Goal: Task Accomplishment & Management: Complete application form

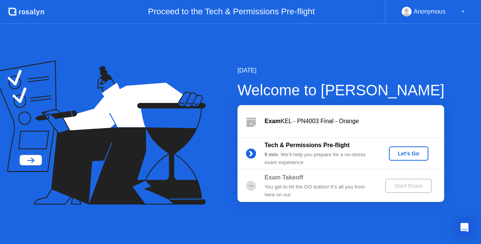
click at [410, 158] on button "Let's Go" at bounding box center [408, 154] width 39 height 14
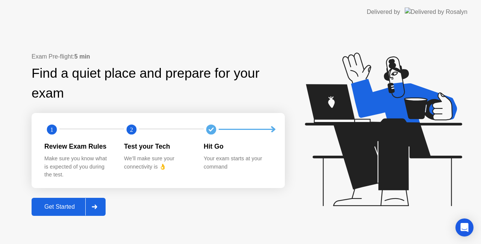
click at [63, 206] on div "Get Started" at bounding box center [59, 207] width 51 height 7
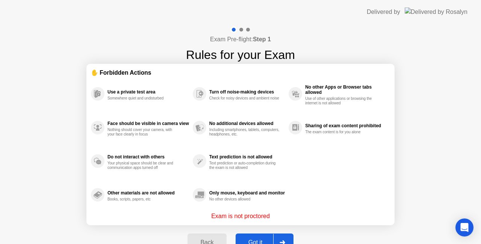
click at [415, 207] on div "Exam Pre-flight: Step 1 Rules for your Exam ✋ Forbidden Actions Use a private t…" at bounding box center [240, 143] width 481 height 238
click at [262, 243] on div "Got it" at bounding box center [255, 242] width 35 height 7
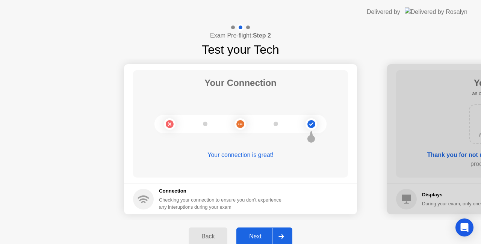
click at [267, 238] on div "Next" at bounding box center [255, 236] width 33 height 7
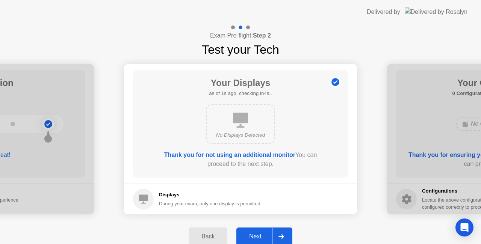
click at [258, 233] on div "Next" at bounding box center [255, 236] width 33 height 7
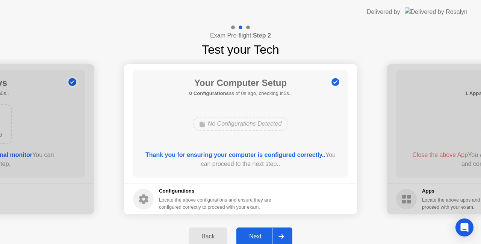
click at [258, 237] on div "Next" at bounding box center [255, 236] width 33 height 7
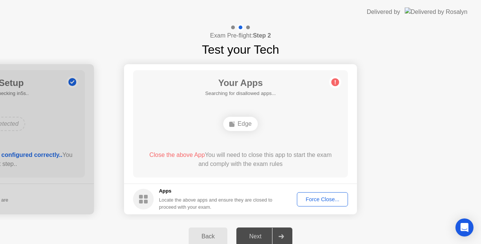
click at [334, 199] on div "Force Close..." at bounding box center [322, 199] width 46 height 6
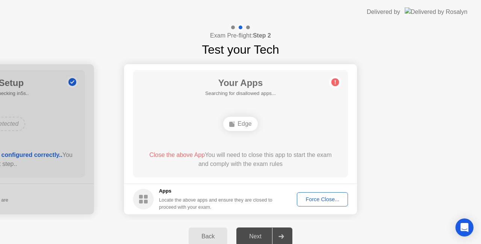
click at [170, 157] on span "Close the above App" at bounding box center [177, 155] width 56 height 6
click at [324, 200] on div "Force Close..." at bounding box center [322, 199] width 46 height 6
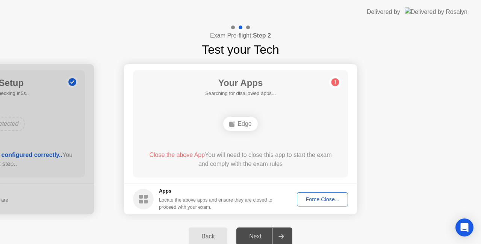
click at [269, 233] on div "Next" at bounding box center [255, 236] width 33 height 7
click at [333, 84] on circle at bounding box center [335, 83] width 8 height 8
click at [334, 89] on div "Your Apps 1 App as of 2s ago, checking in3s.. Edge Close the above App You will…" at bounding box center [240, 123] width 215 height 107
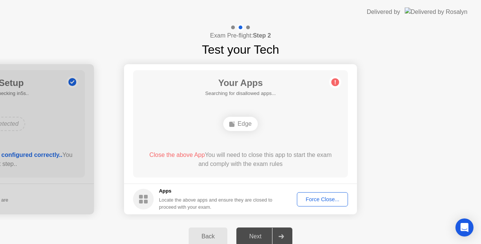
click at [320, 201] on div "Force Close..." at bounding box center [322, 199] width 46 height 6
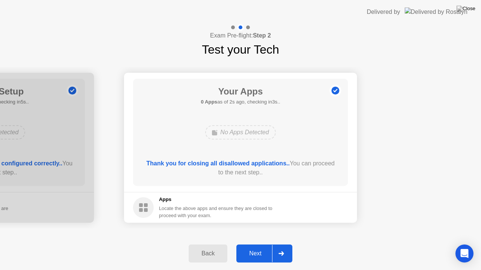
click at [259, 244] on div "Next" at bounding box center [255, 254] width 33 height 7
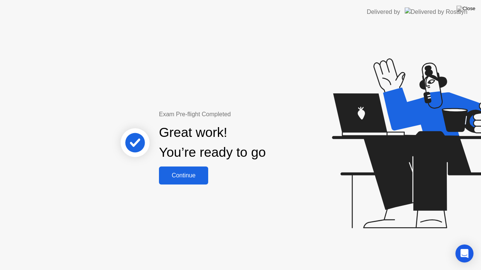
click at [180, 172] on div "Continue" at bounding box center [183, 175] width 45 height 7
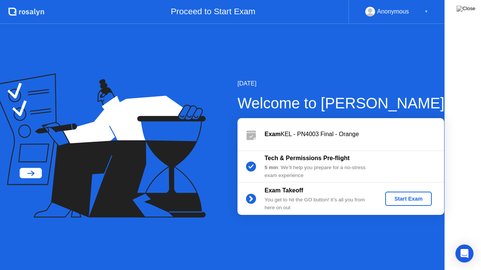
click at [180, 172] on icon at bounding box center [98, 146] width 213 height 144
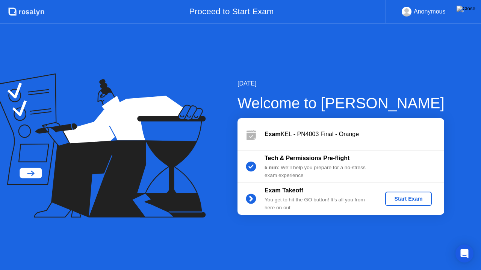
click at [402, 203] on button "Start Exam" at bounding box center [408, 199] width 46 height 14
